Goal: Transaction & Acquisition: Purchase product/service

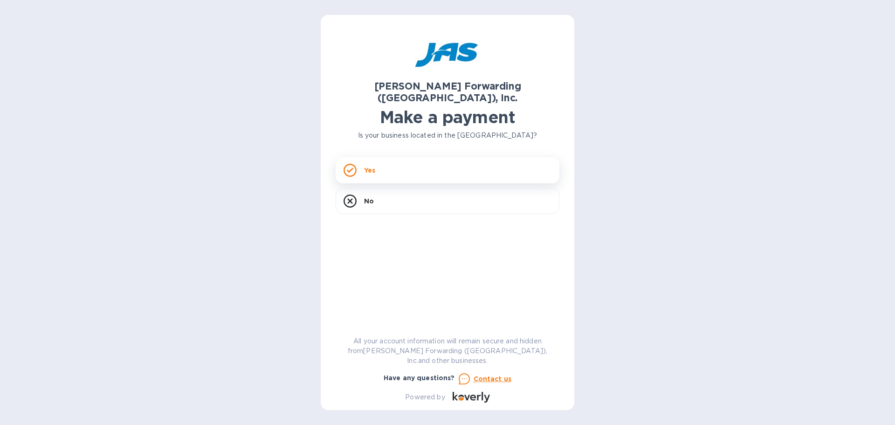
click at [444, 163] on div "Yes" at bounding box center [448, 170] width 224 height 26
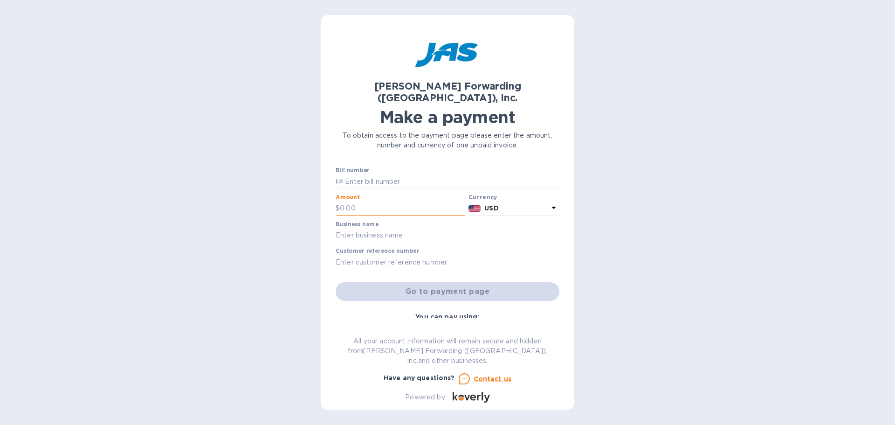
click at [391, 201] on input "text" at bounding box center [402, 208] width 125 height 14
type input "1"
type input "1,424.64"
click at [376, 174] on input "text" at bounding box center [451, 181] width 216 height 14
type input "CVG503330260"
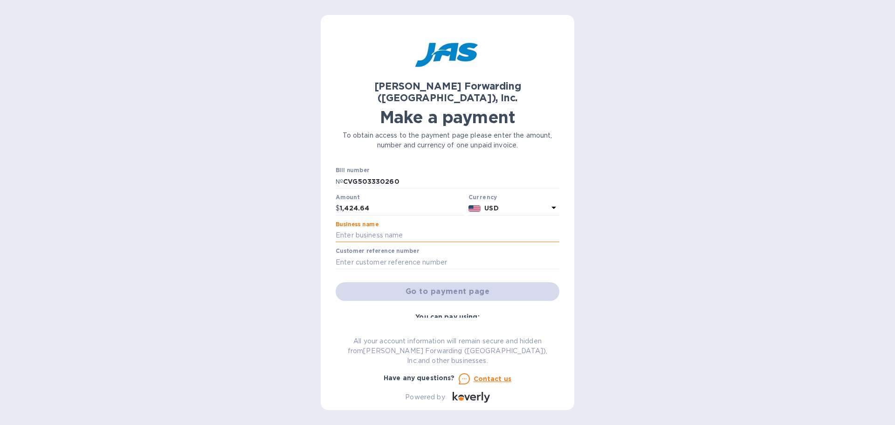
click at [399, 229] on input "text" at bounding box center [448, 236] width 224 height 14
type input "Galerie"
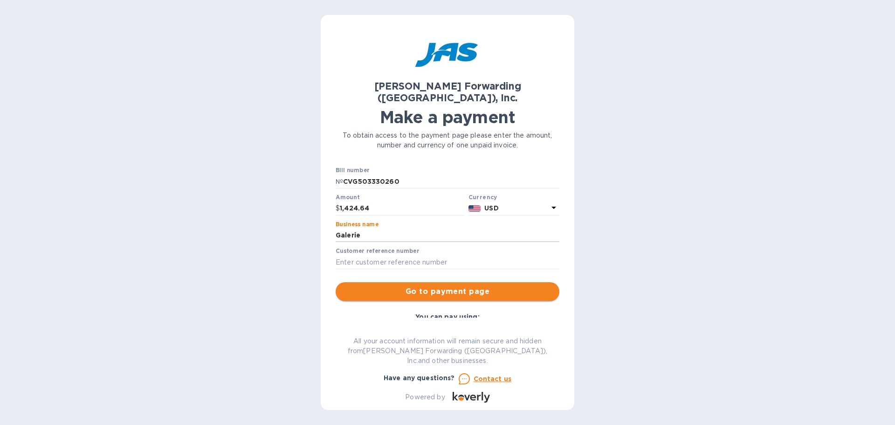
click at [456, 286] on span "Go to payment page" at bounding box center [447, 291] width 209 height 11
